Goal: Task Accomplishment & Management: Manage account settings

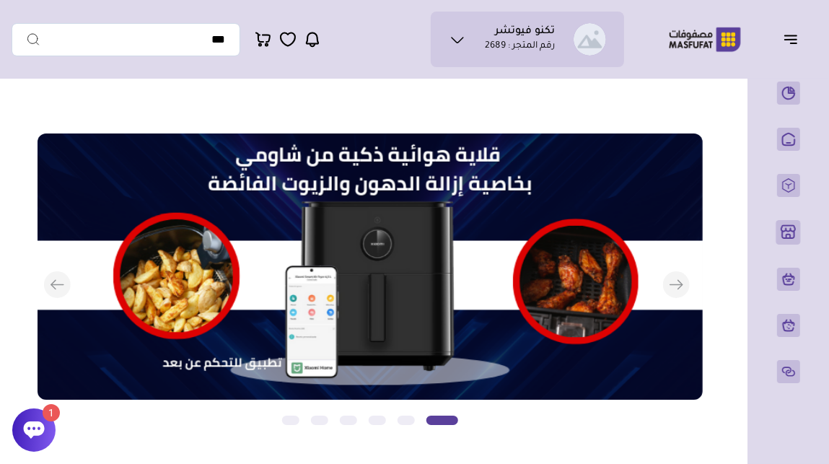
click at [43, 426] on icon at bounding box center [34, 429] width 21 height 17
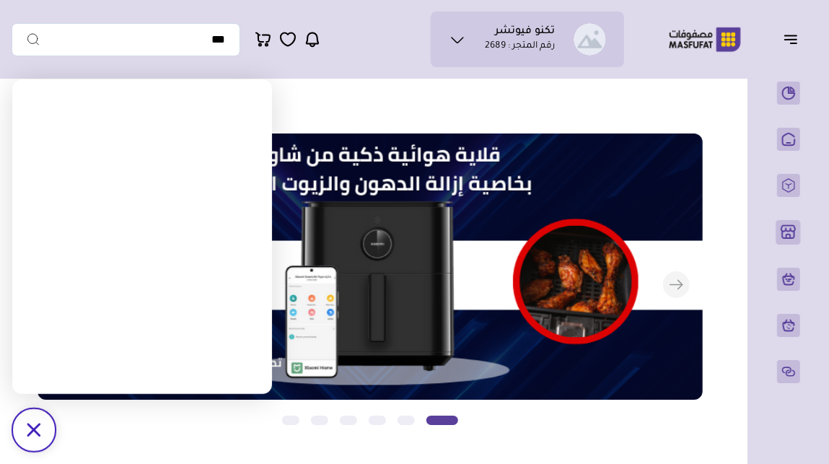
click at [27, 429] on icon "/svg>" at bounding box center [34, 430] width 14 height 14
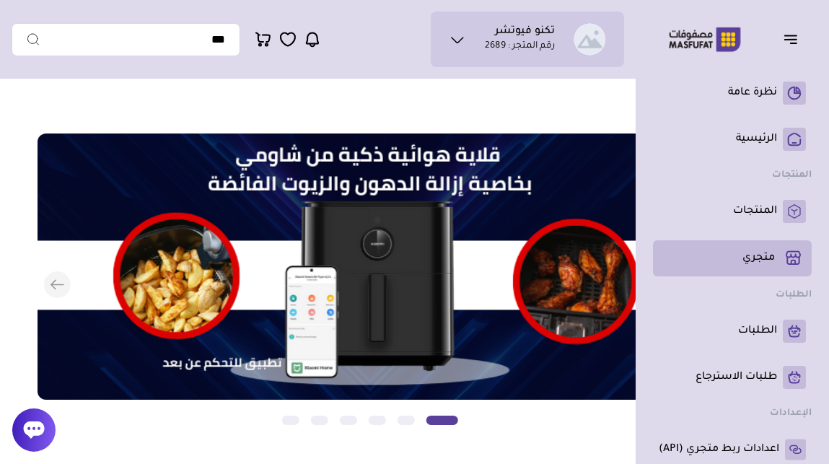
click at [750, 267] on link "متجري ( 0 )" at bounding box center [732, 258] width 147 height 25
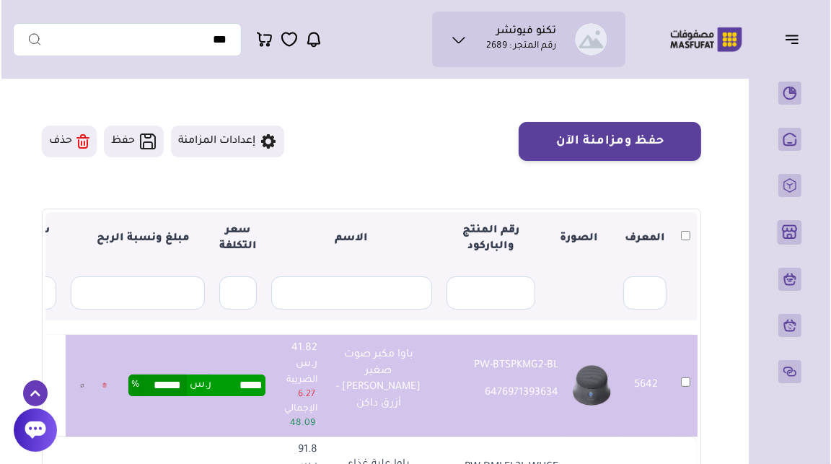
scroll to position [84, 0]
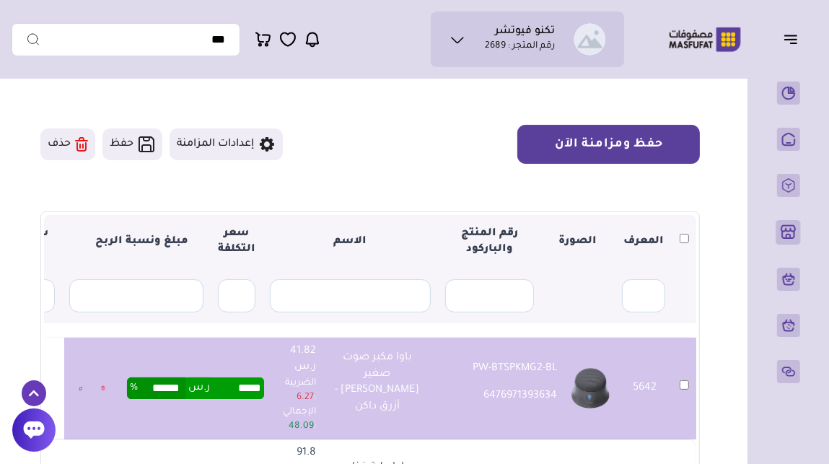
click at [623, 152] on button "حفظ ومزامنة الآن" at bounding box center [608, 144] width 183 height 39
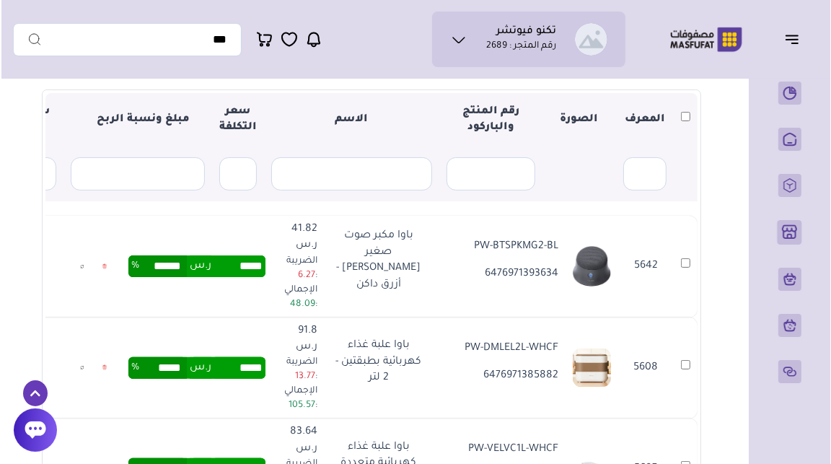
scroll to position [0, -53]
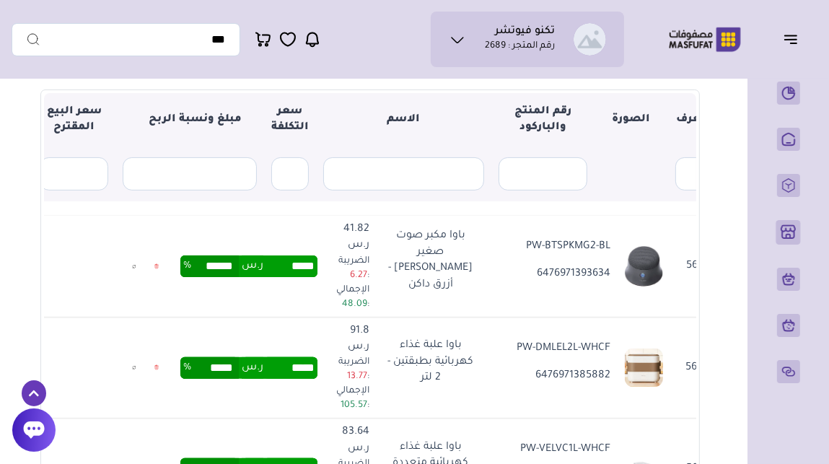
click at [134, 267] on icon at bounding box center [133, 267] width 1 height 1
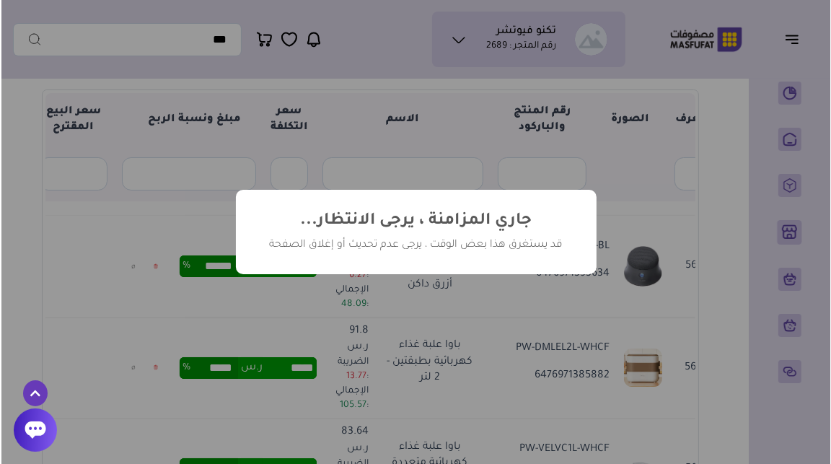
scroll to position [0, -51]
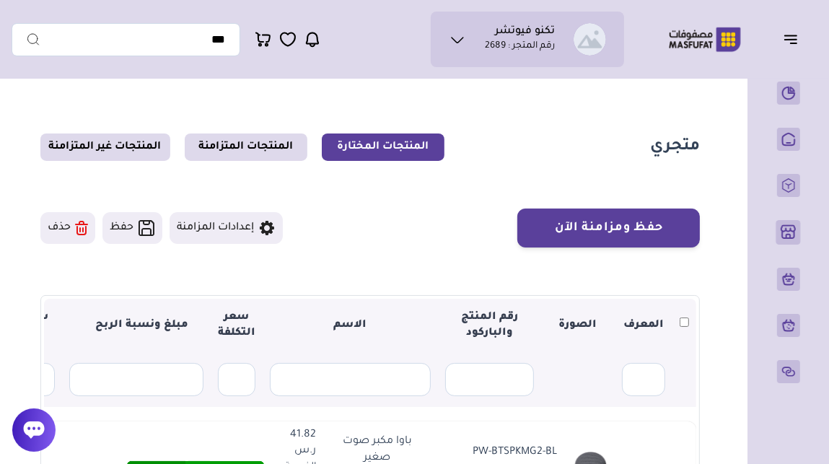
click at [458, 41] on icon at bounding box center [457, 39] width 17 height 17
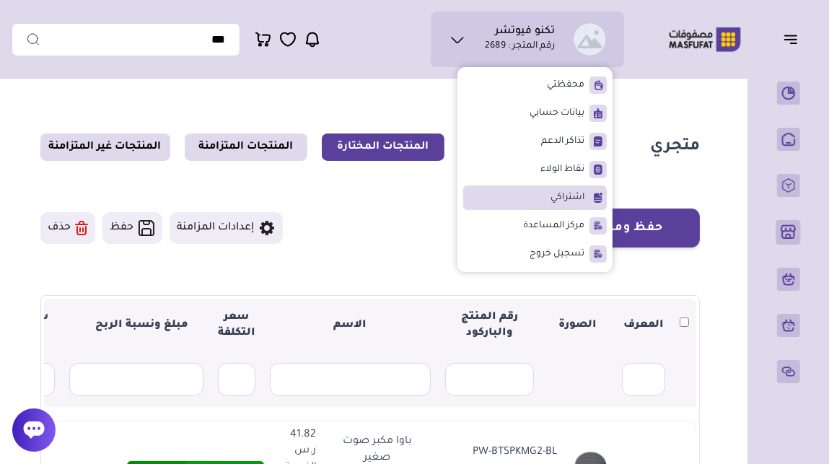
click at [519, 199] on li "اشتراكي" at bounding box center [535, 197] width 144 height 25
